Goal: Book appointment/travel/reservation

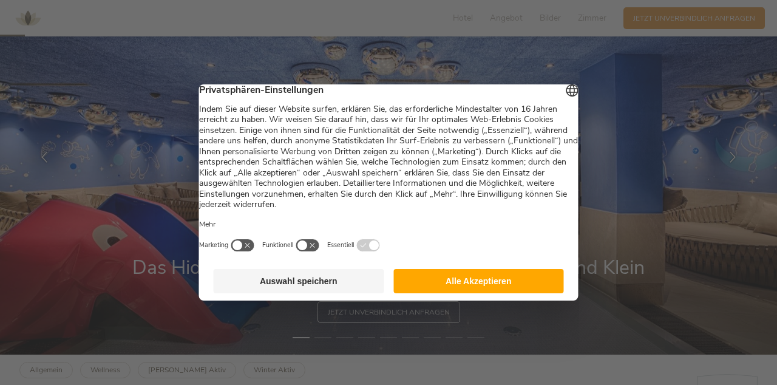
click at [490, 293] on button "Alle Akzeptieren" at bounding box center [478, 281] width 171 height 24
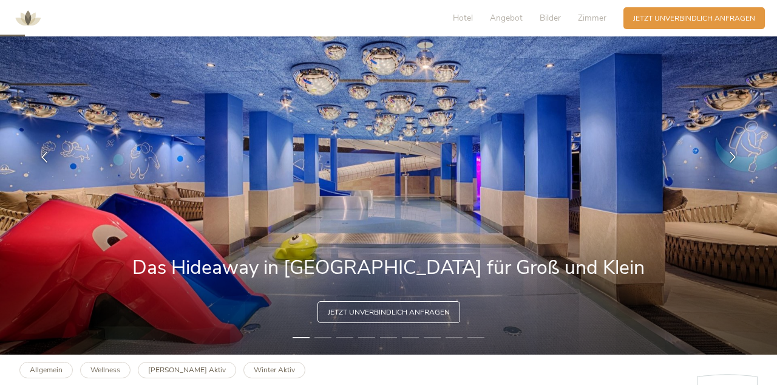
click at [410, 312] on span "Jetzt unverbindlich anfragen" at bounding box center [389, 312] width 122 height 10
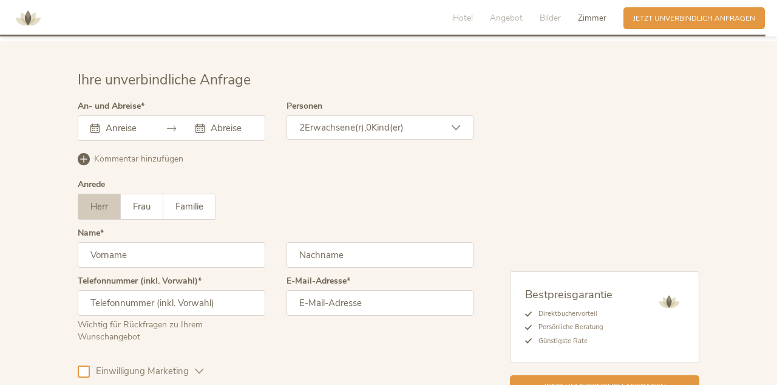
scroll to position [2924, 0]
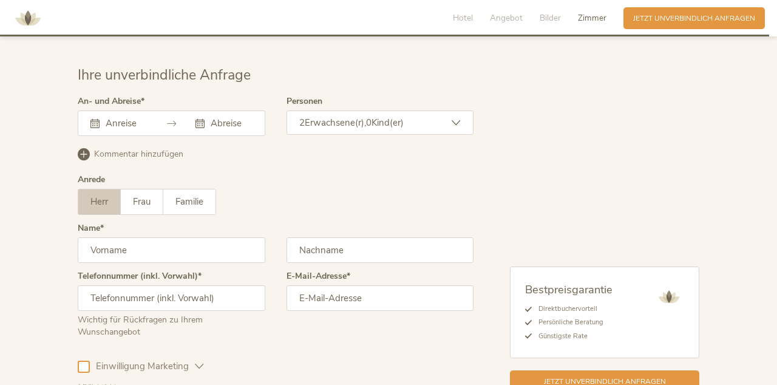
click at [113, 117] on input "text" at bounding box center [125, 123] width 44 height 12
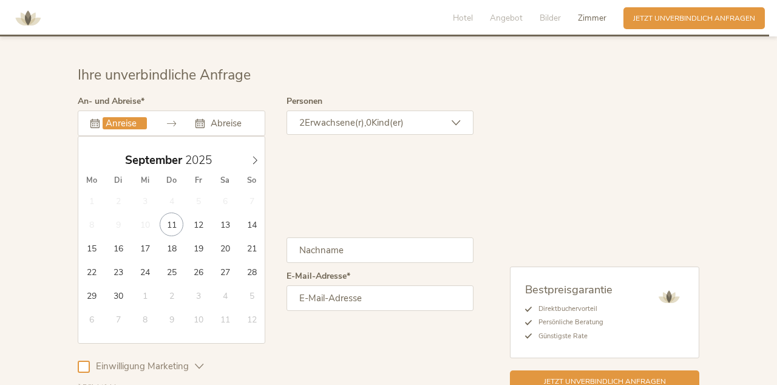
click at [255, 156] on icon at bounding box center [255, 160] width 8 height 8
type input "03.10.2025"
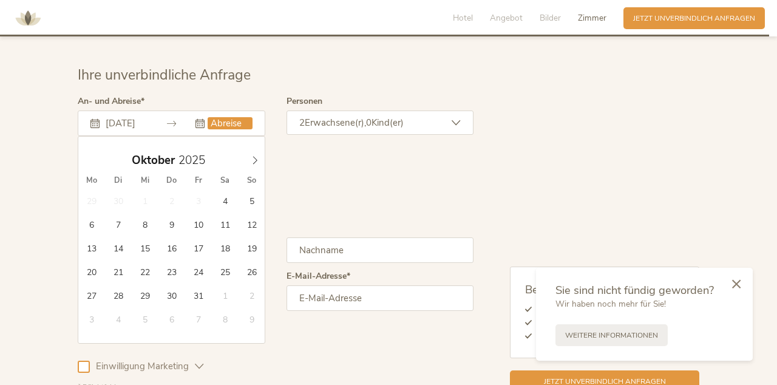
type input "10.10.2025"
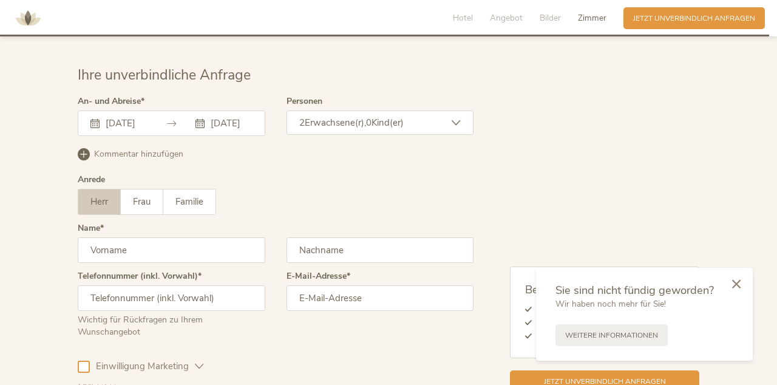
click at [226, 237] on input "text" at bounding box center [172, 249] width 188 height 25
type input "Alexander"
click at [399, 237] on input "text" at bounding box center [380, 249] width 188 height 25
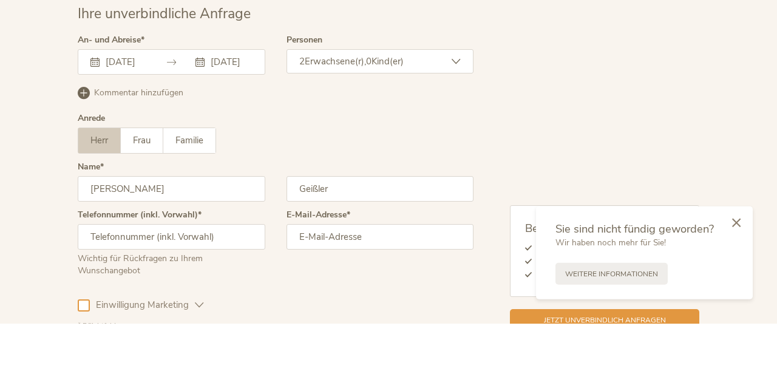
scroll to position [2924, 0]
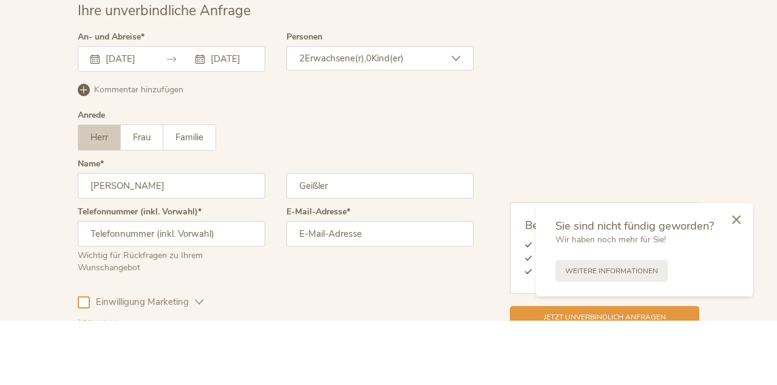
type input "Geißler"
click at [208, 285] on input "text" at bounding box center [172, 297] width 188 height 25
type input "01783860134"
click at [367, 285] on input "email" at bounding box center [380, 297] width 188 height 25
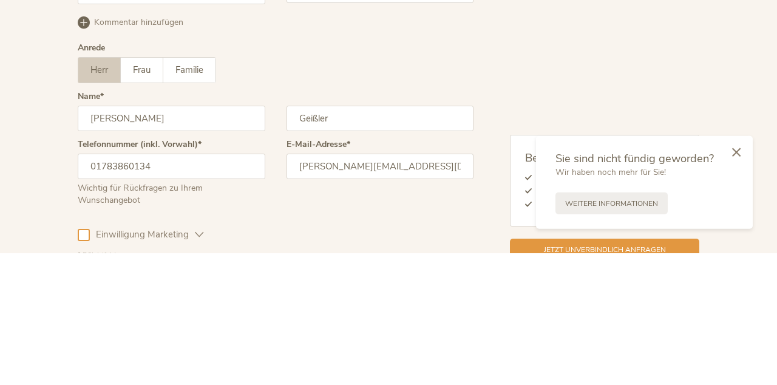
type input "alexander_geissler@gmx.de"
click at [83, 360] on div at bounding box center [84, 366] width 12 height 12
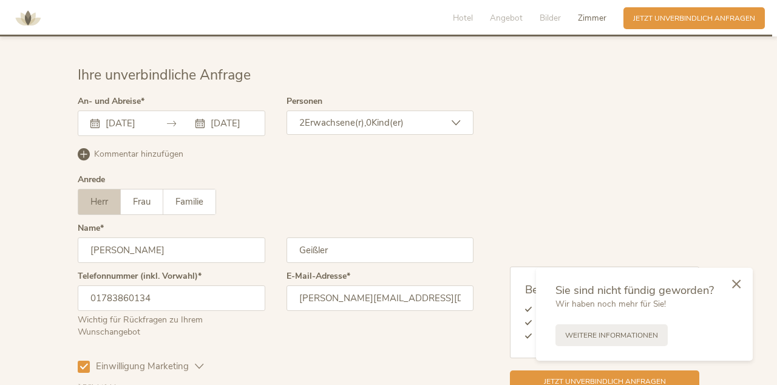
scroll to position [2953, 0]
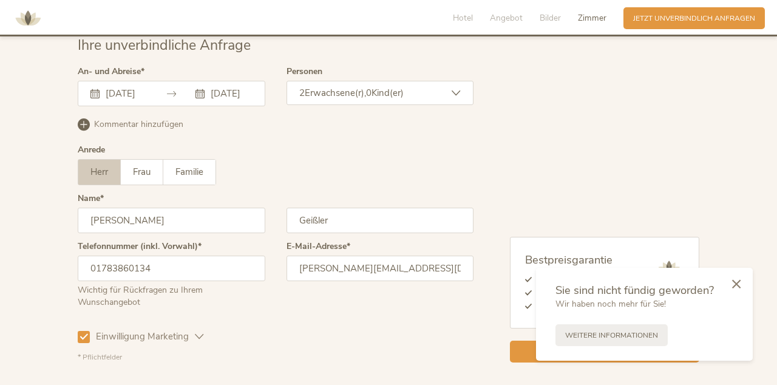
click at [738, 288] on icon at bounding box center [736, 283] width 8 height 9
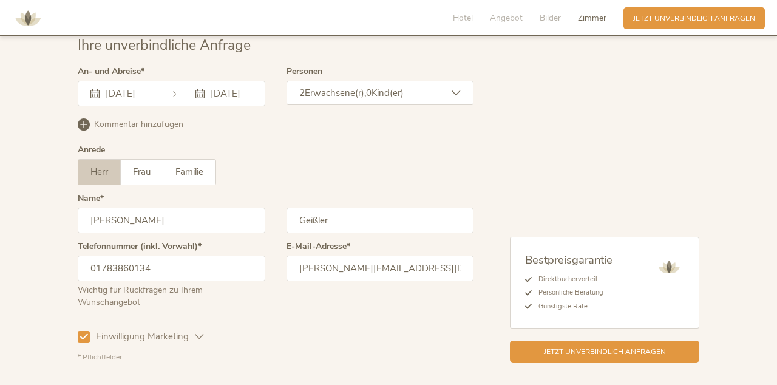
click at [458, 89] on icon at bounding box center [455, 93] width 9 height 9
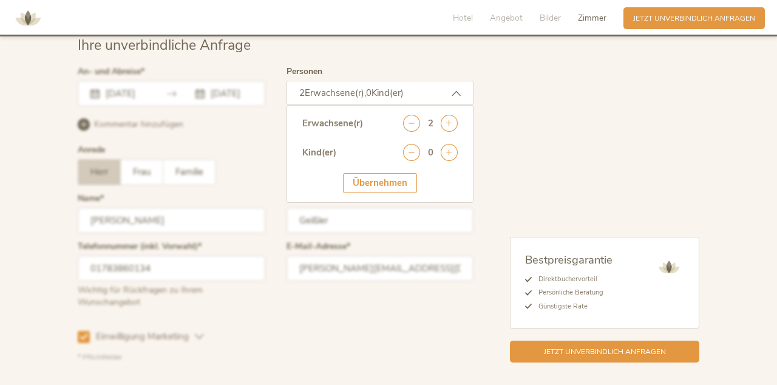
click at [455, 144] on icon at bounding box center [449, 152] width 17 height 17
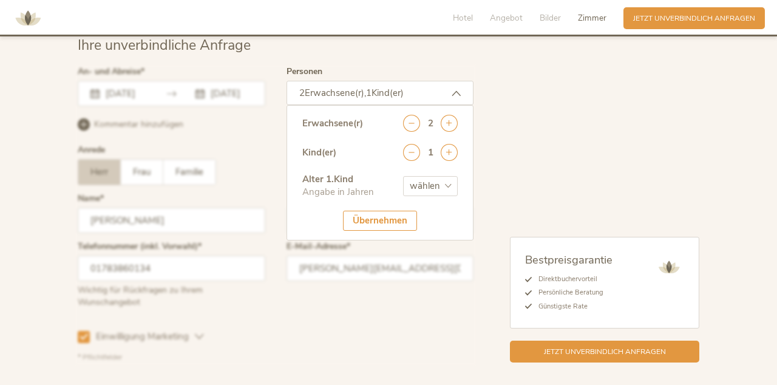
click at [455, 144] on icon at bounding box center [449, 152] width 17 height 17
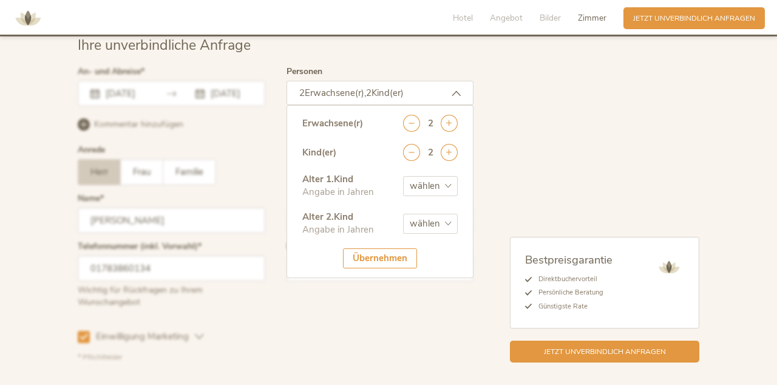
click at [446, 176] on select "wählen 0 1 2 3 4 5 6 7 8 9 10 11 12 13 14 15 16 17" at bounding box center [430, 186] width 55 height 20
select select "7"
click at [450, 214] on select "wählen 0 1 2 3 4 5 6 7 8 9 10 11 12 13 14 15 16 17" at bounding box center [430, 224] width 55 height 20
select select "3"
click at [396, 248] on div "Übernehmen" at bounding box center [380, 258] width 74 height 20
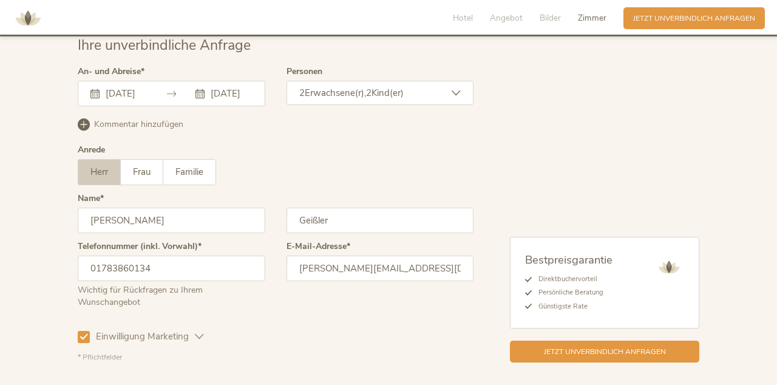
click at [660, 346] on span "Jetzt unverbindlich anfragen" at bounding box center [605, 351] width 122 height 10
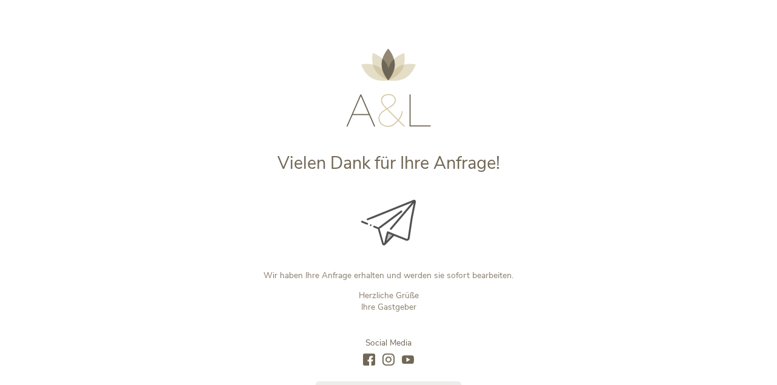
click at [667, 262] on div "Vielen Dank für Ihre Anfrage! Wir haben Ihre Anfrage erhalten und werden sie so…" at bounding box center [388, 201] width 777 height 403
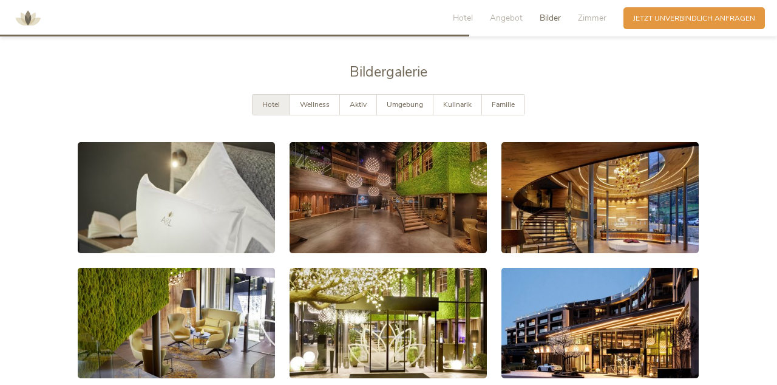
scroll to position [1829, 0]
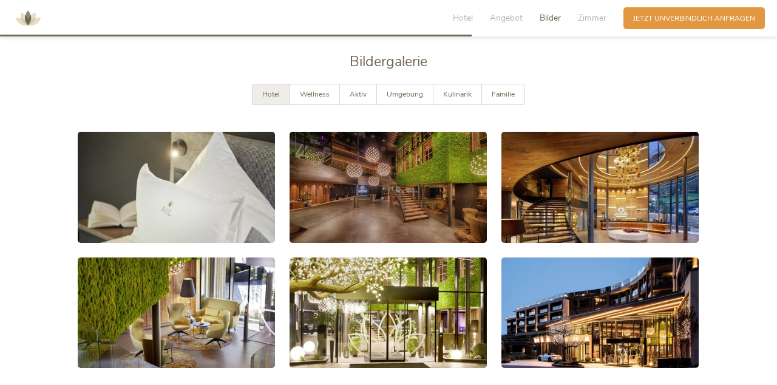
click at [400, 197] on link at bounding box center [387, 187] width 197 height 111
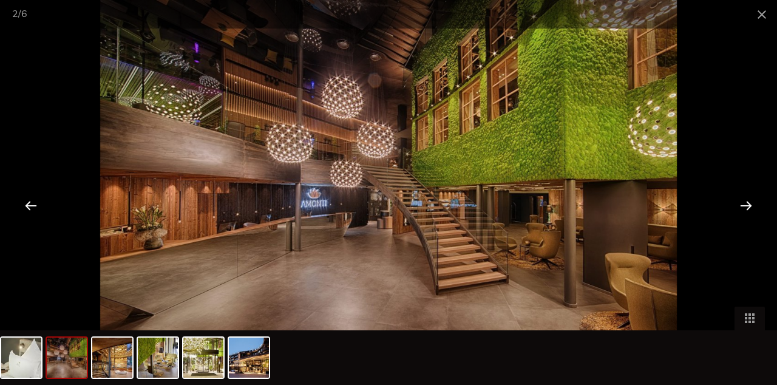
click at [750, 204] on div at bounding box center [746, 205] width 38 height 38
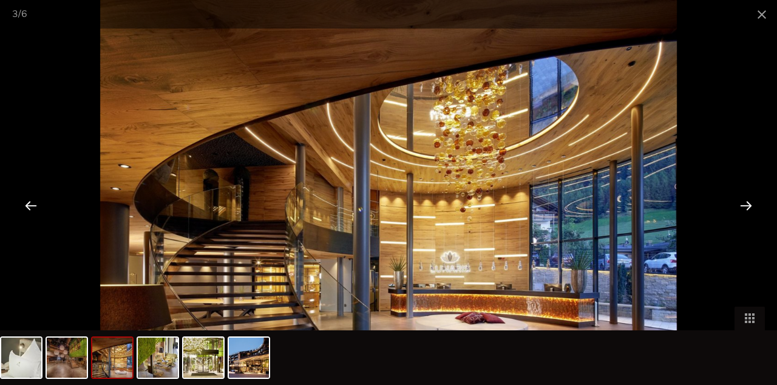
click at [748, 204] on div at bounding box center [746, 205] width 38 height 38
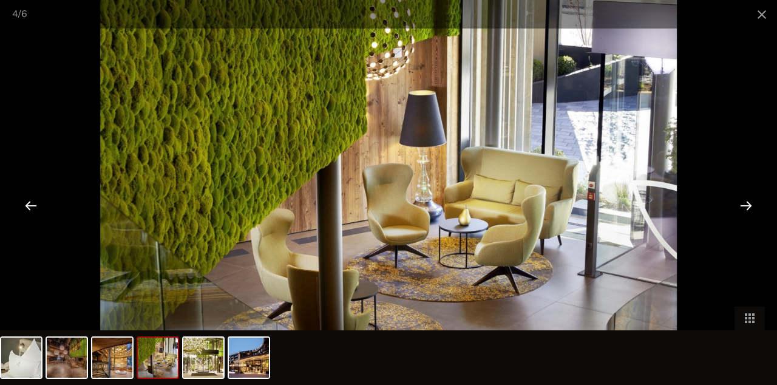
click at [743, 209] on div at bounding box center [746, 205] width 38 height 38
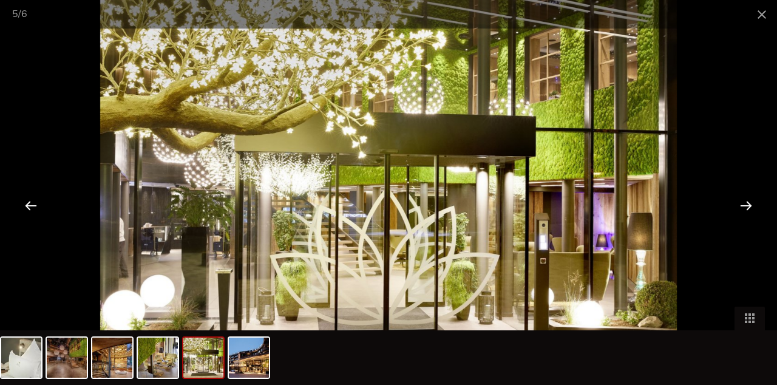
click at [748, 203] on div at bounding box center [746, 205] width 38 height 38
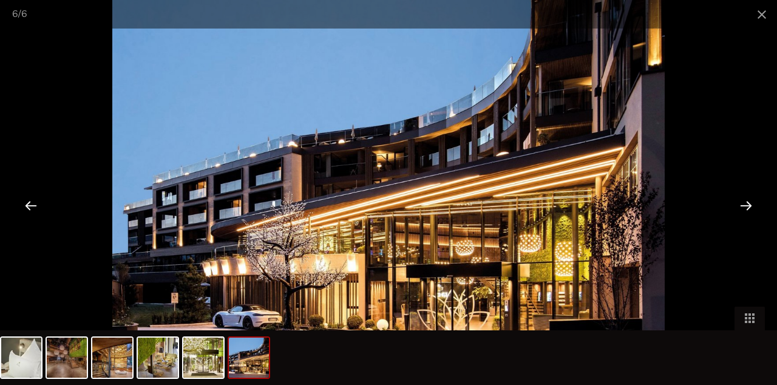
click at [740, 208] on div at bounding box center [746, 205] width 38 height 38
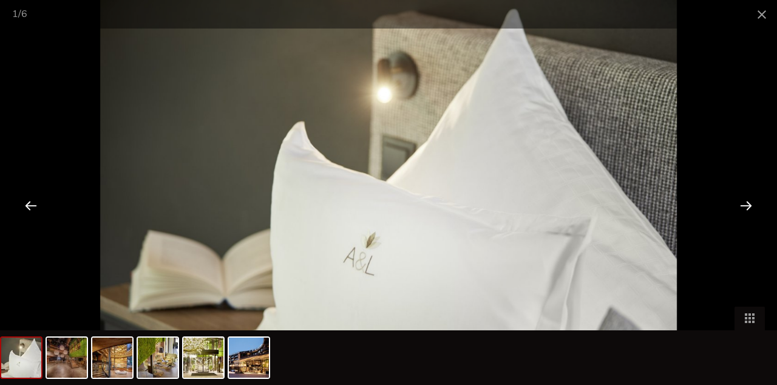
click at [740, 208] on div at bounding box center [746, 205] width 38 height 38
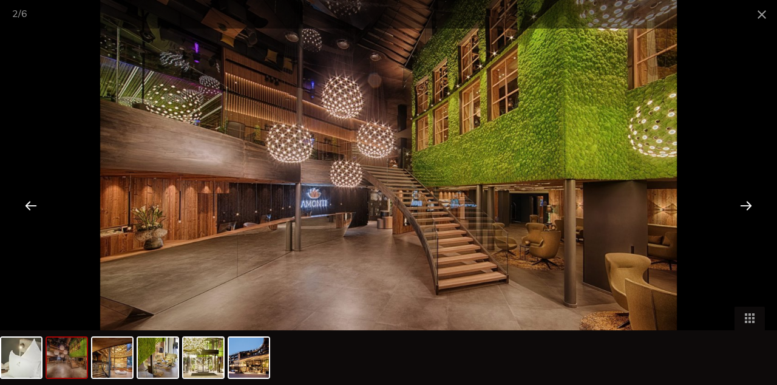
click at [764, 15] on span at bounding box center [761, 14] width 30 height 29
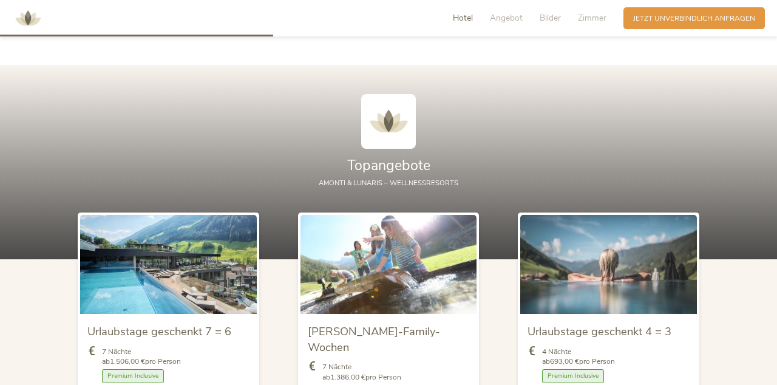
scroll to position [1057, 0]
